Goal: Task Accomplishment & Management: Use online tool/utility

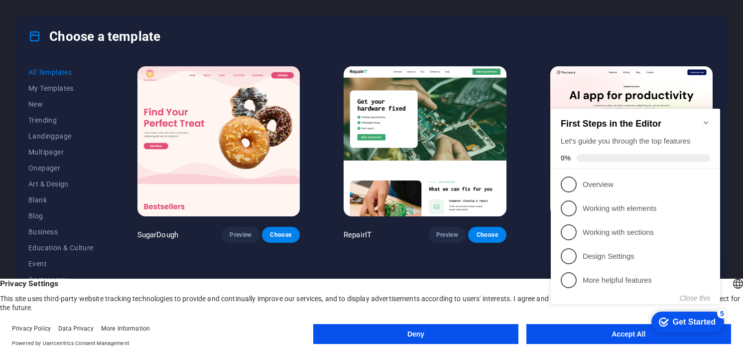
click at [415, 332] on button "Deny" at bounding box center [415, 334] width 205 height 20
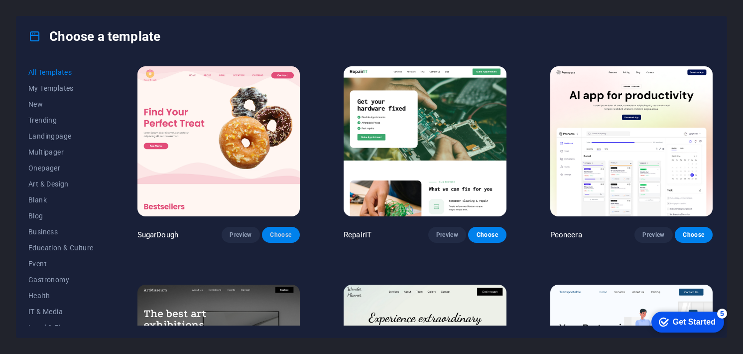
click at [281, 236] on span "Choose" at bounding box center [281, 235] width 22 height 8
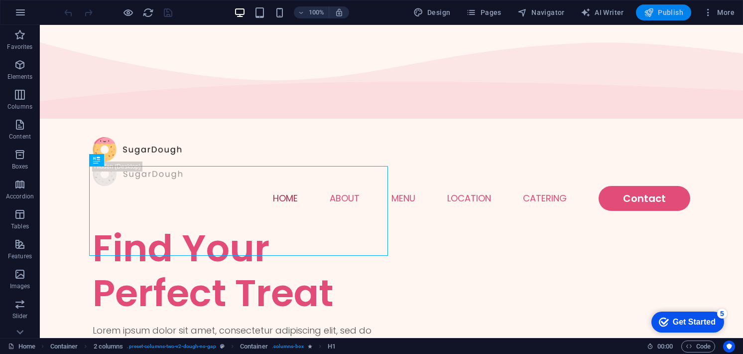
click at [665, 12] on span "Publish" at bounding box center [663, 12] width 39 height 10
click at [22, 12] on icon "button" at bounding box center [20, 12] width 12 height 12
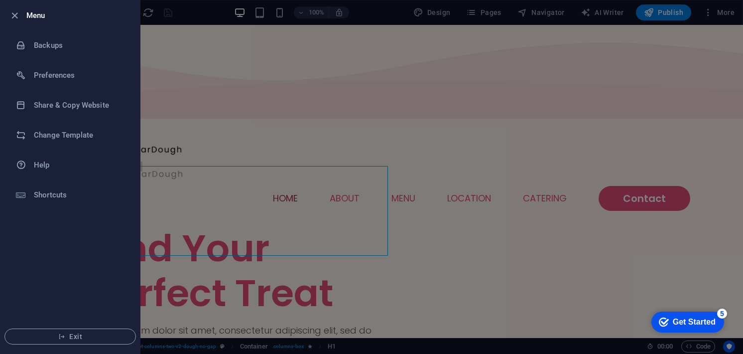
click at [22, 12] on div at bounding box center [17, 15] width 18 height 12
click at [481, 52] on div at bounding box center [371, 177] width 743 height 354
